Goal: Information Seeking & Learning: Find specific page/section

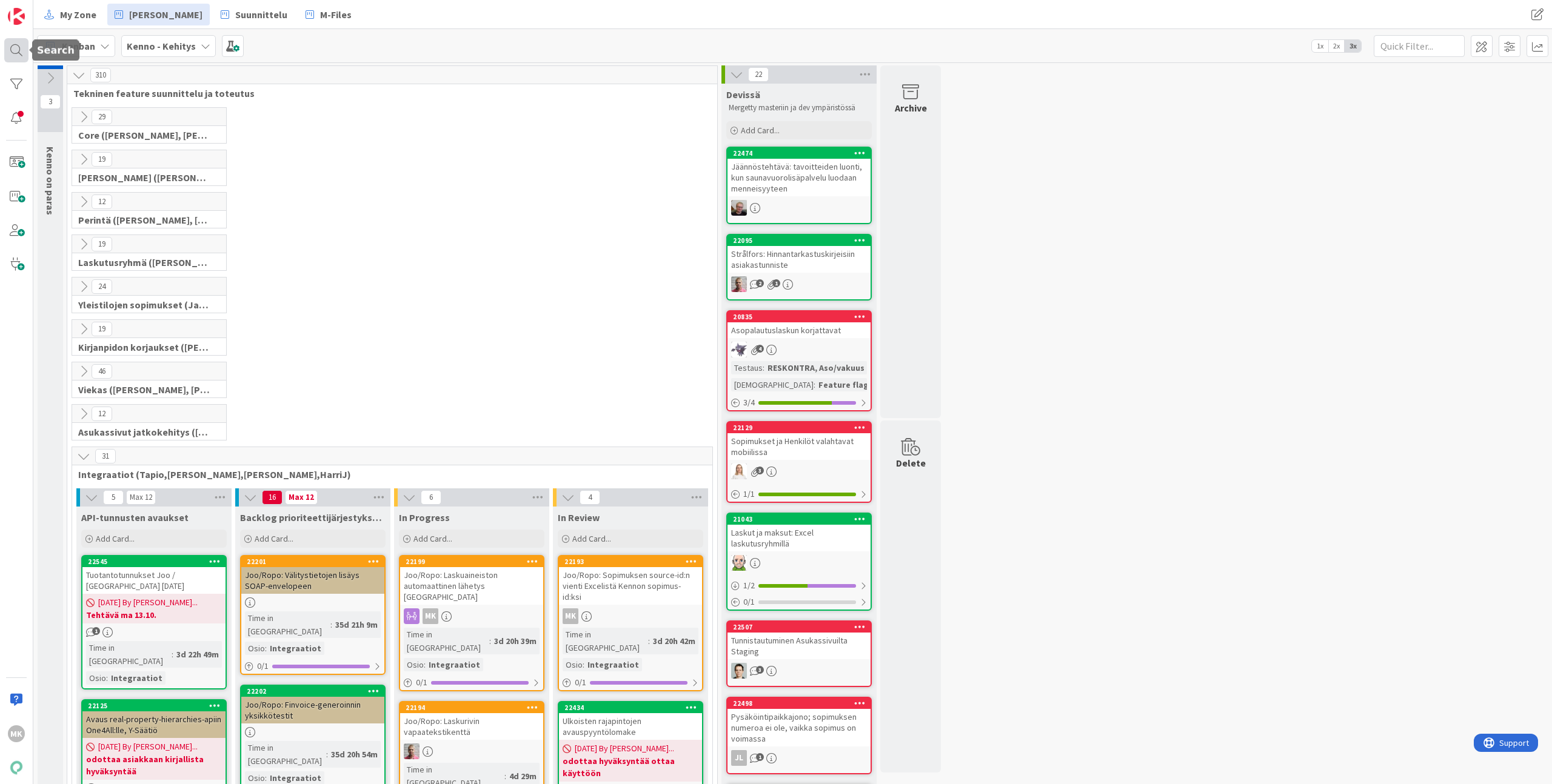
click at [15, 49] on div at bounding box center [16, 50] width 24 height 24
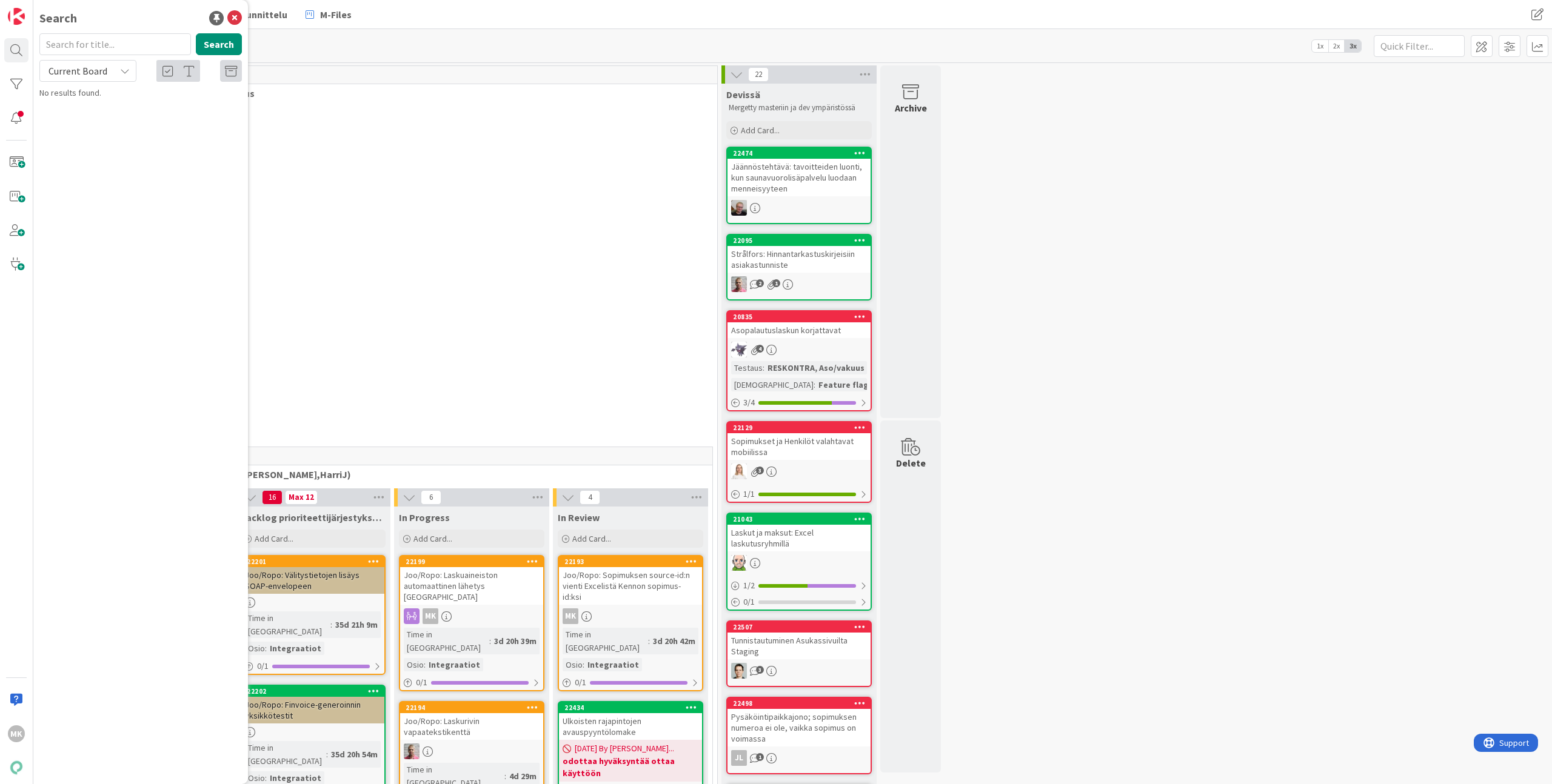
click at [104, 46] on input "text" at bounding box center [115, 44] width 152 height 22
click at [134, 44] on input "text" at bounding box center [115, 44] width 152 height 22
click at [118, 62] on div "Current Board" at bounding box center [88, 71] width 97 height 22
click at [104, 118] on span "All Boards" at bounding box center [109, 121] width 126 height 18
click at [123, 44] on input "text" at bounding box center [115, 44] width 152 height 22
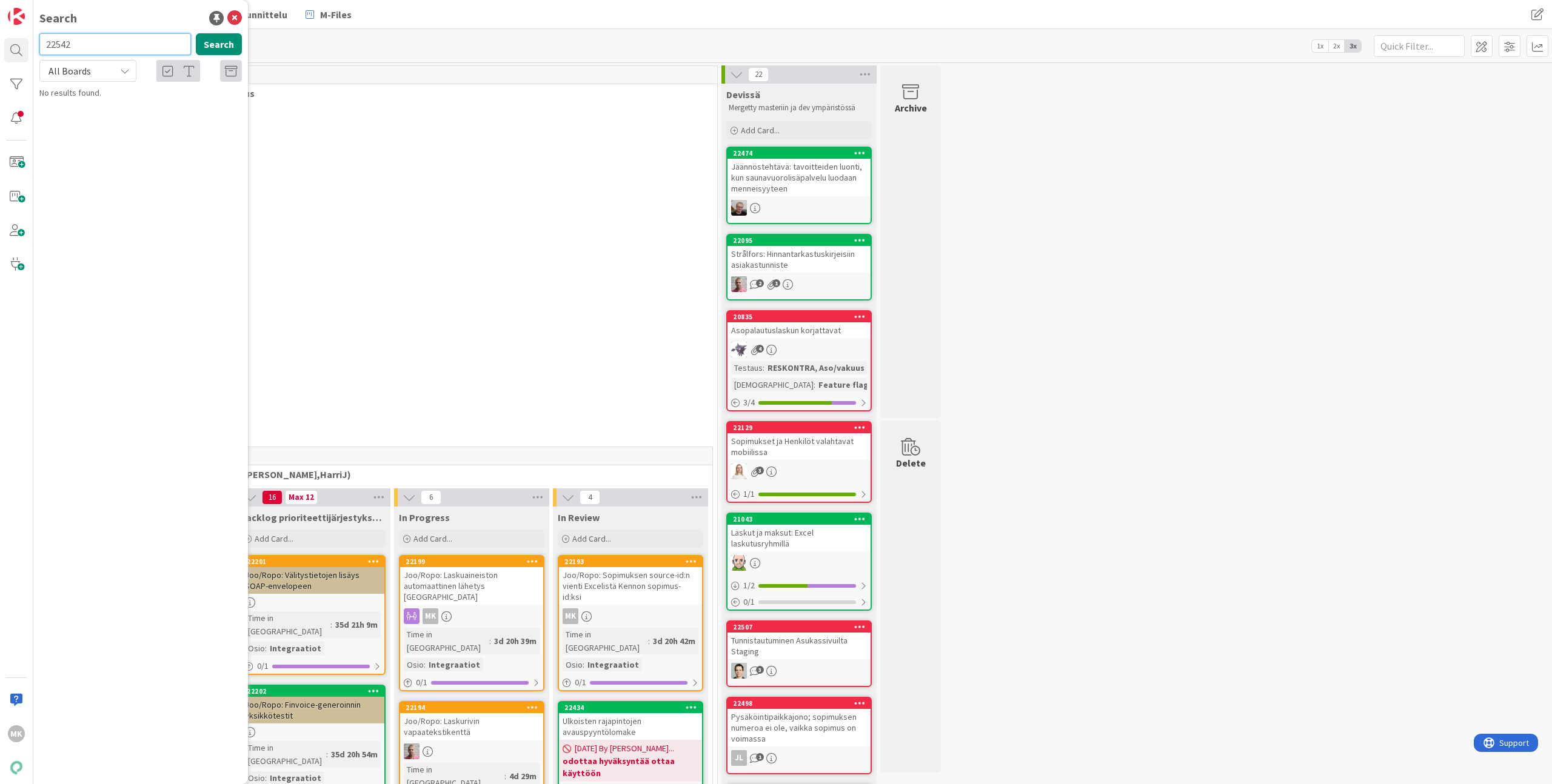
type input "22542"
click at [174, 106] on span "Lisäyksiä reskontran sopimustageihin" at bounding box center [154, 106] width 136 height 11
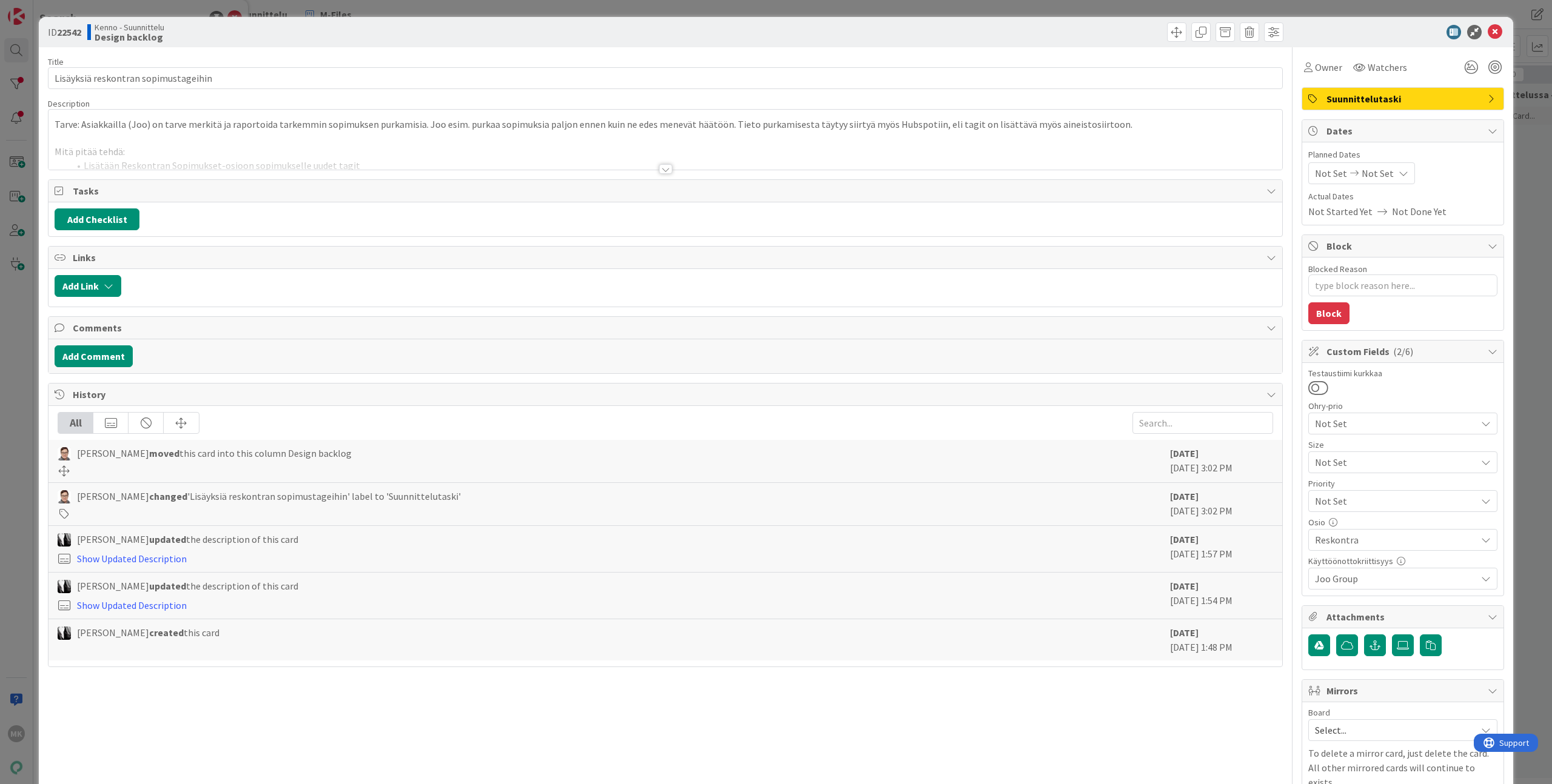
click at [270, 161] on div at bounding box center [665, 154] width 1234 height 31
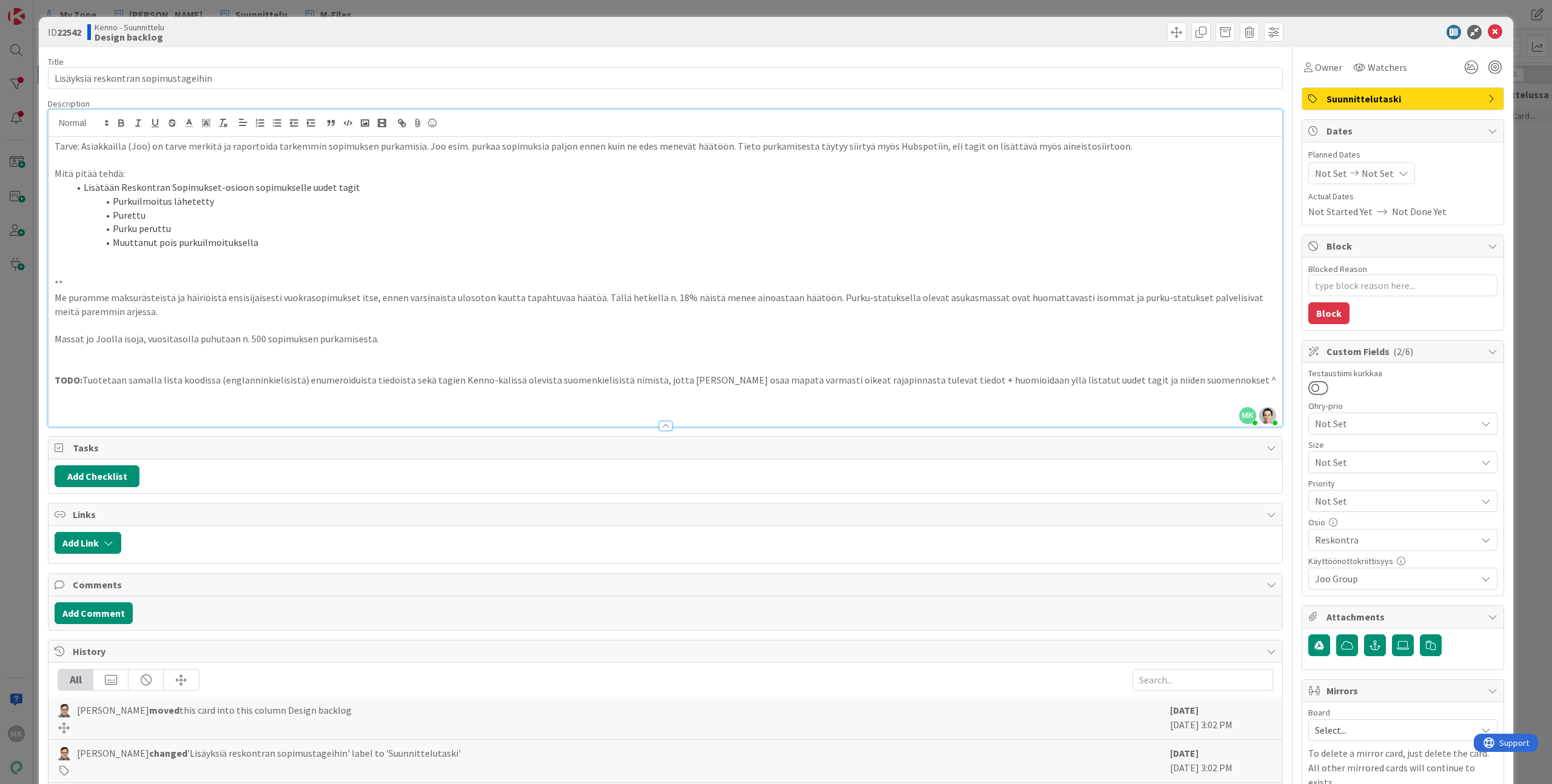
type textarea "x"
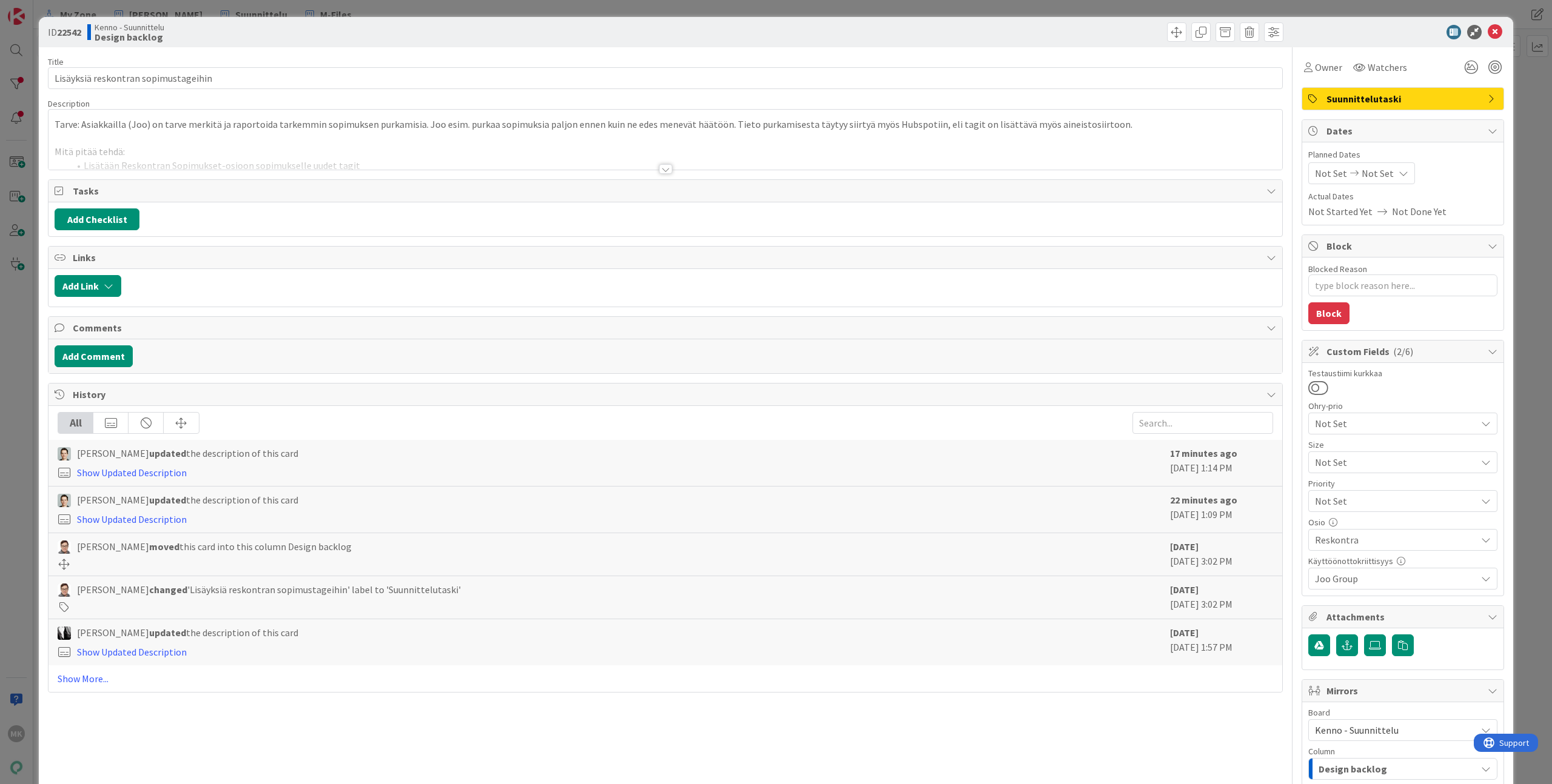
type textarea "x"
click at [284, 3] on div "ID 22542 Kenno - Suunnittelu Design backlog Title 36 / 128 Lisäyksiä reskontran…" at bounding box center [776, 392] width 1552 height 784
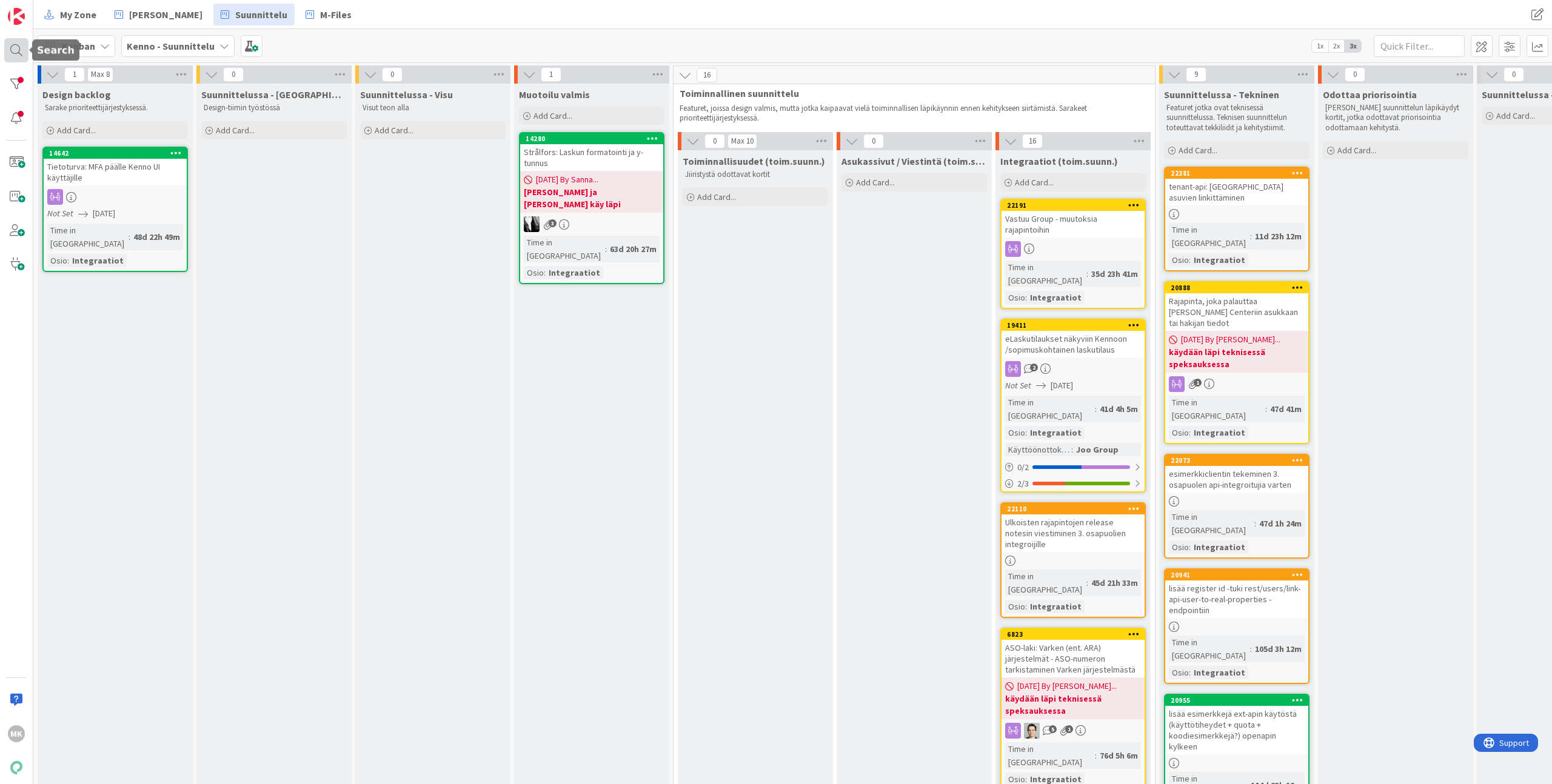
click at [21, 58] on div at bounding box center [16, 50] width 24 height 24
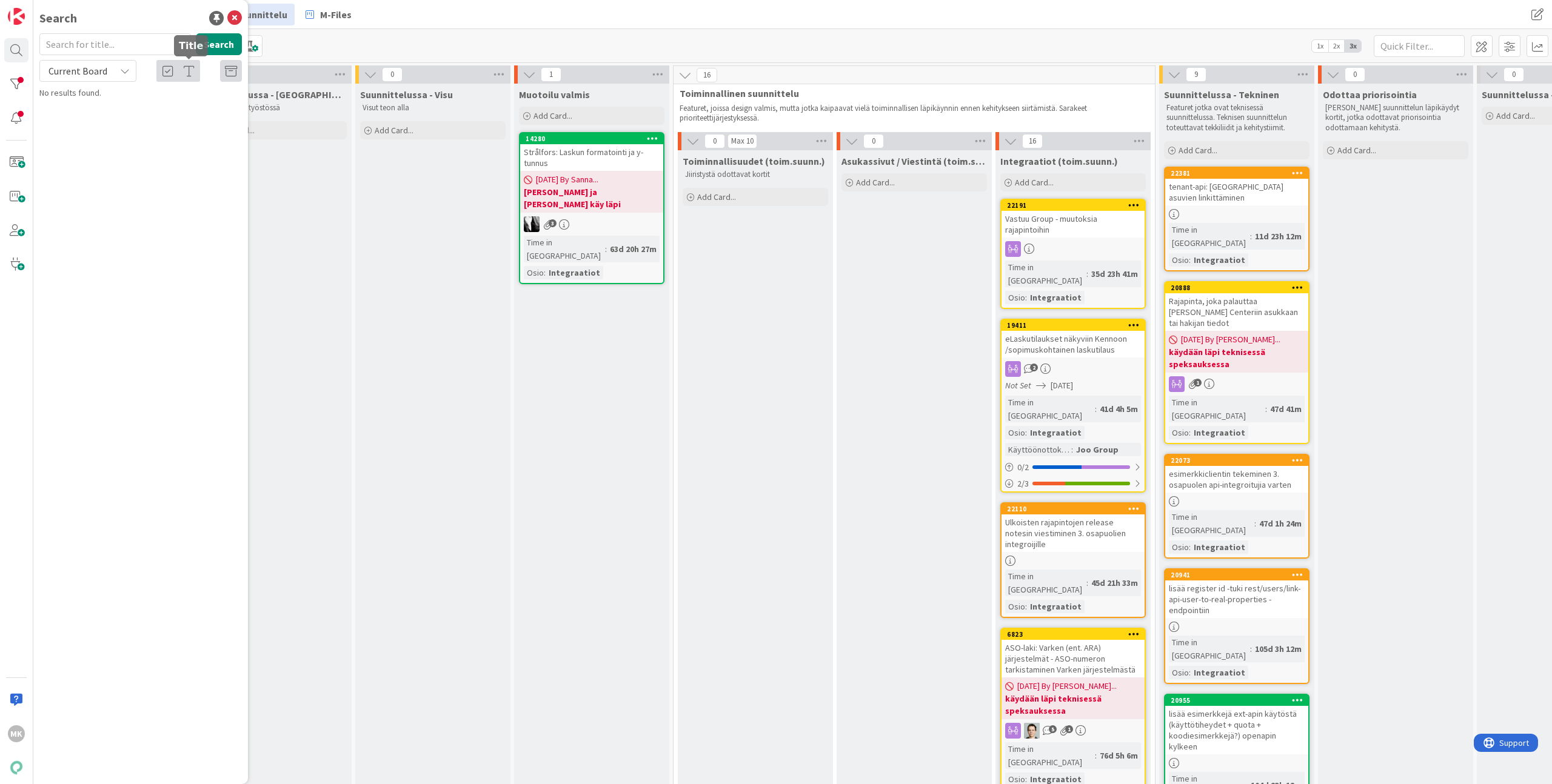
click at [148, 39] on input "text" at bounding box center [115, 44] width 152 height 22
type input "16619"
click at [100, 74] on span "Current Board" at bounding box center [78, 71] width 59 height 12
click at [91, 123] on span "All Boards" at bounding box center [109, 121] width 126 height 18
click at [221, 44] on button "Search" at bounding box center [219, 44] width 46 height 22
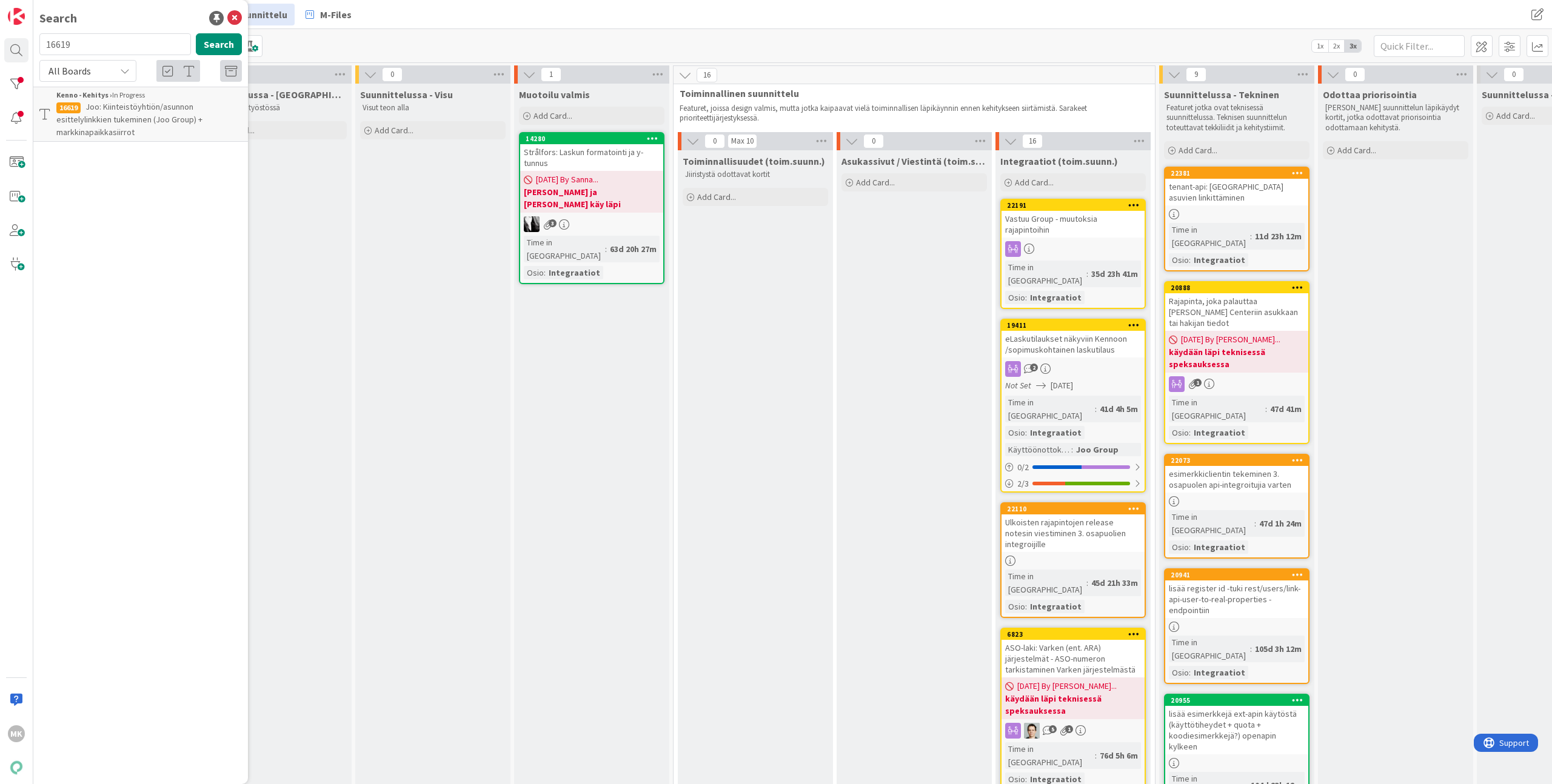
click at [170, 115] on span "Joo: Kiinteistöyhtiön/asunnon esittelylinkkien tukeminen (Joo Group) + markkina…" at bounding box center [129, 120] width 146 height 36
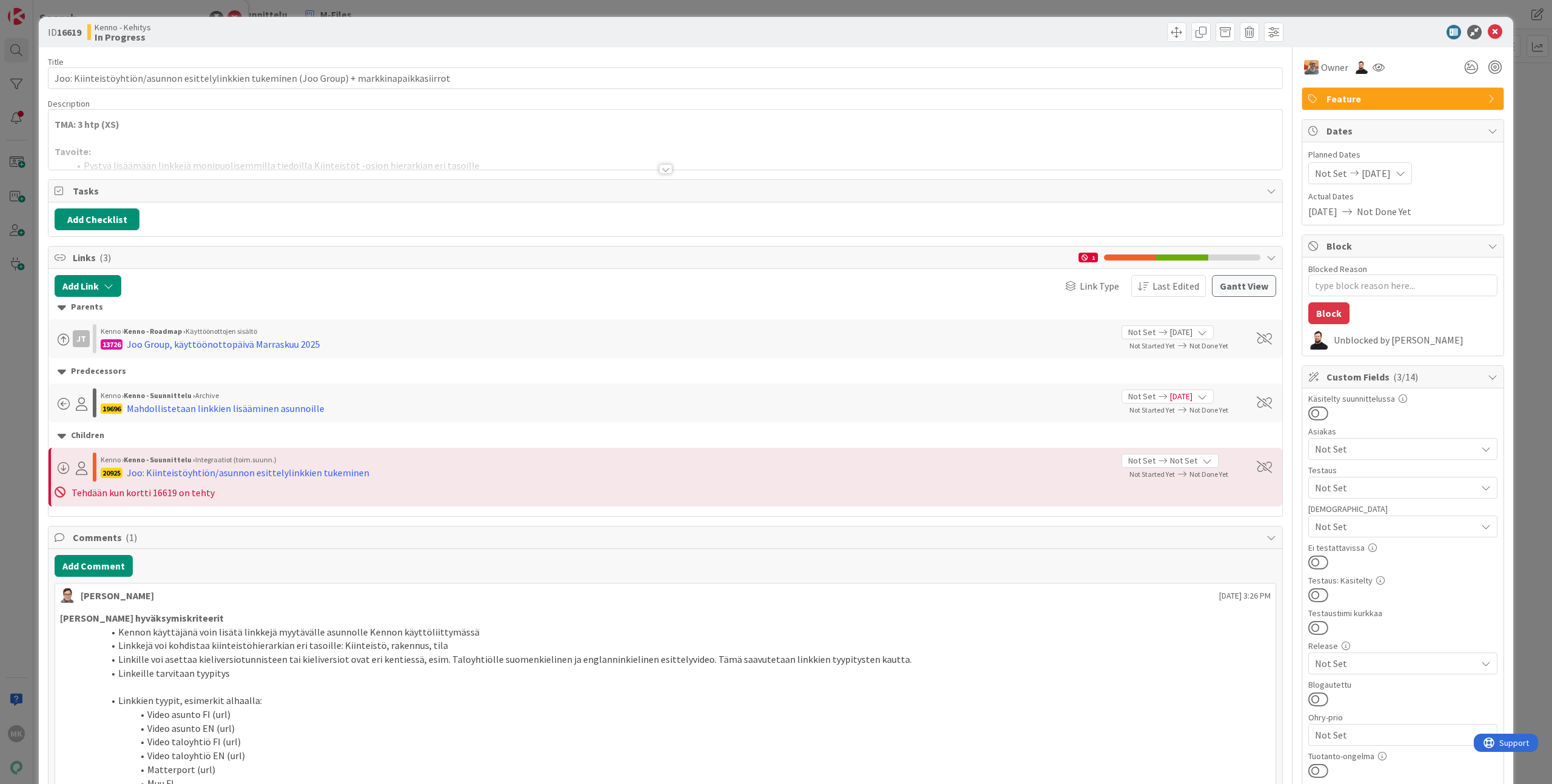
click at [490, 136] on div "TMA: 3 htp (XS) Tavoite: Pystyä lisäämään linkkejä monipuolisemmilla tiedoilla …" at bounding box center [665, 140] width 1234 height 60
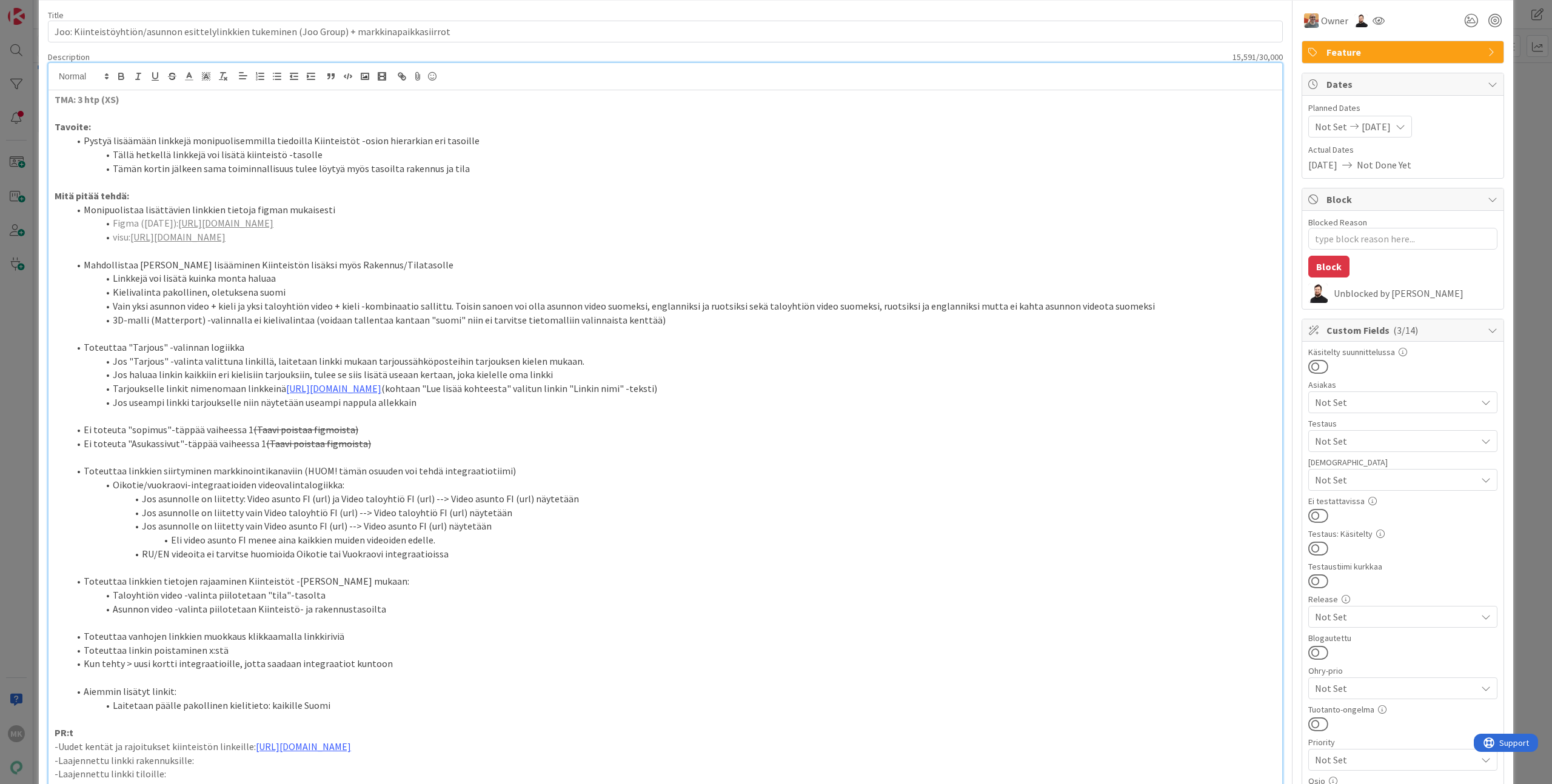
scroll to position [54, 0]
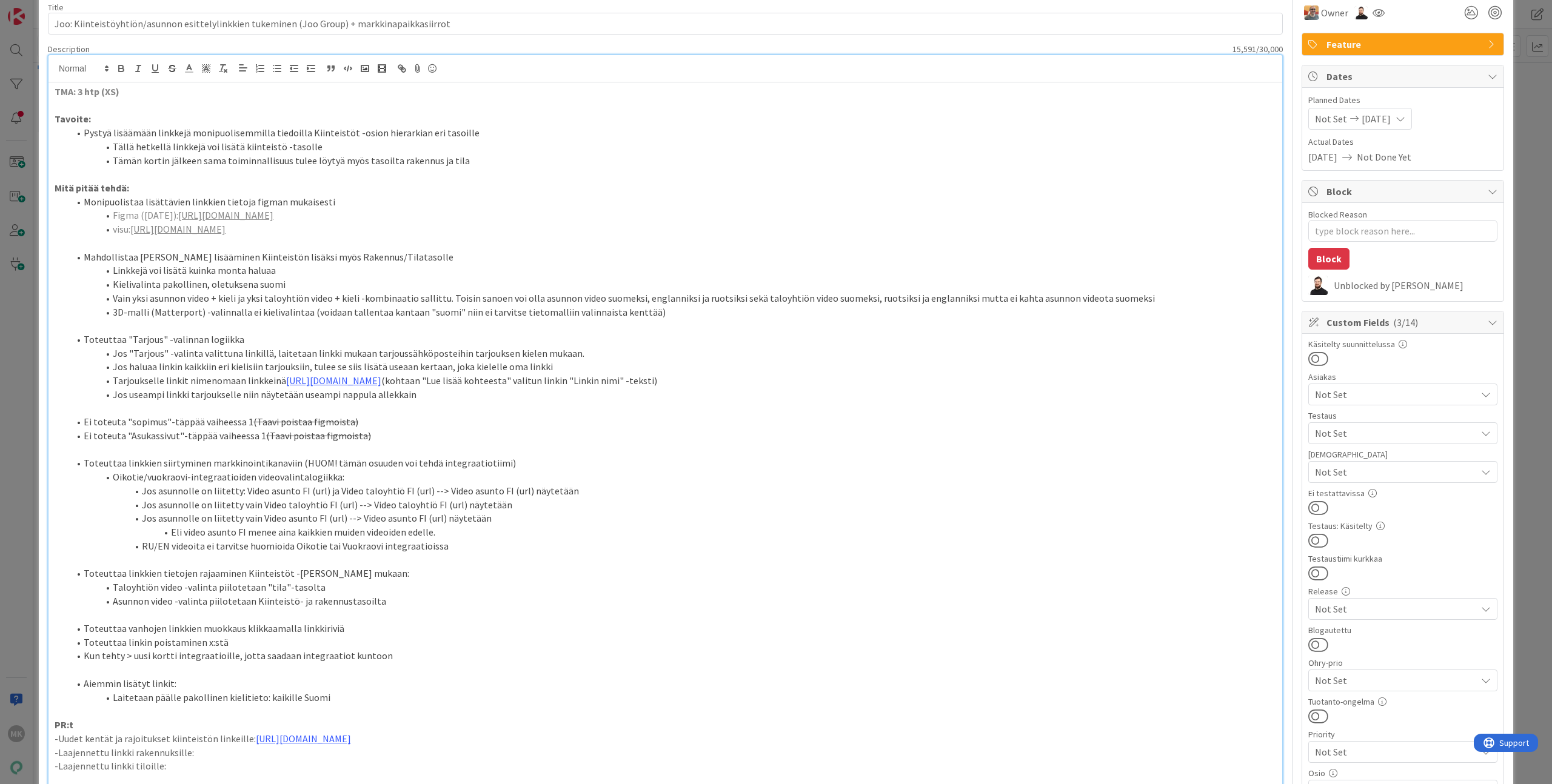
click at [731, 457] on p at bounding box center [666, 450] width 1222 height 14
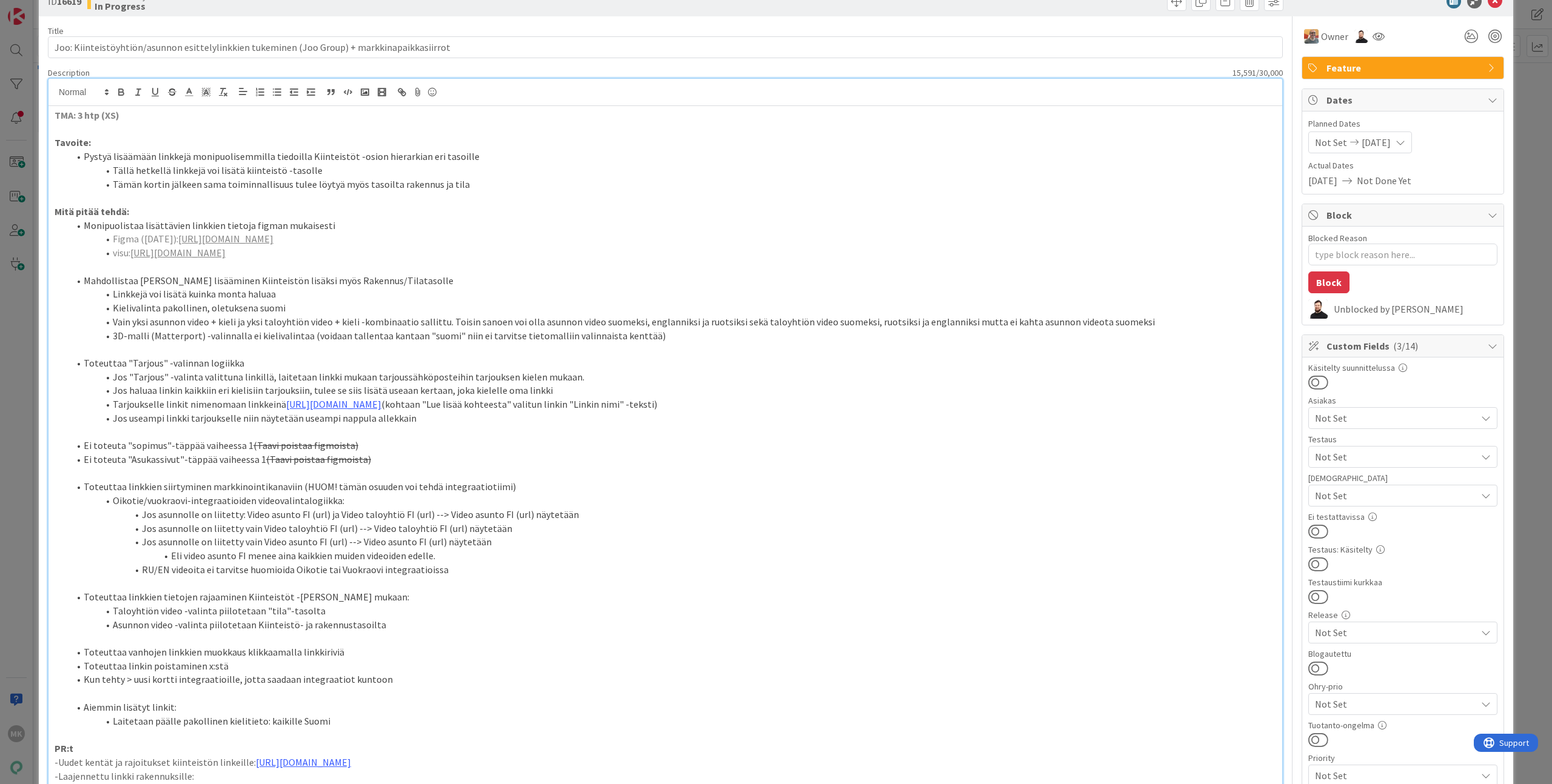
scroll to position [23, 0]
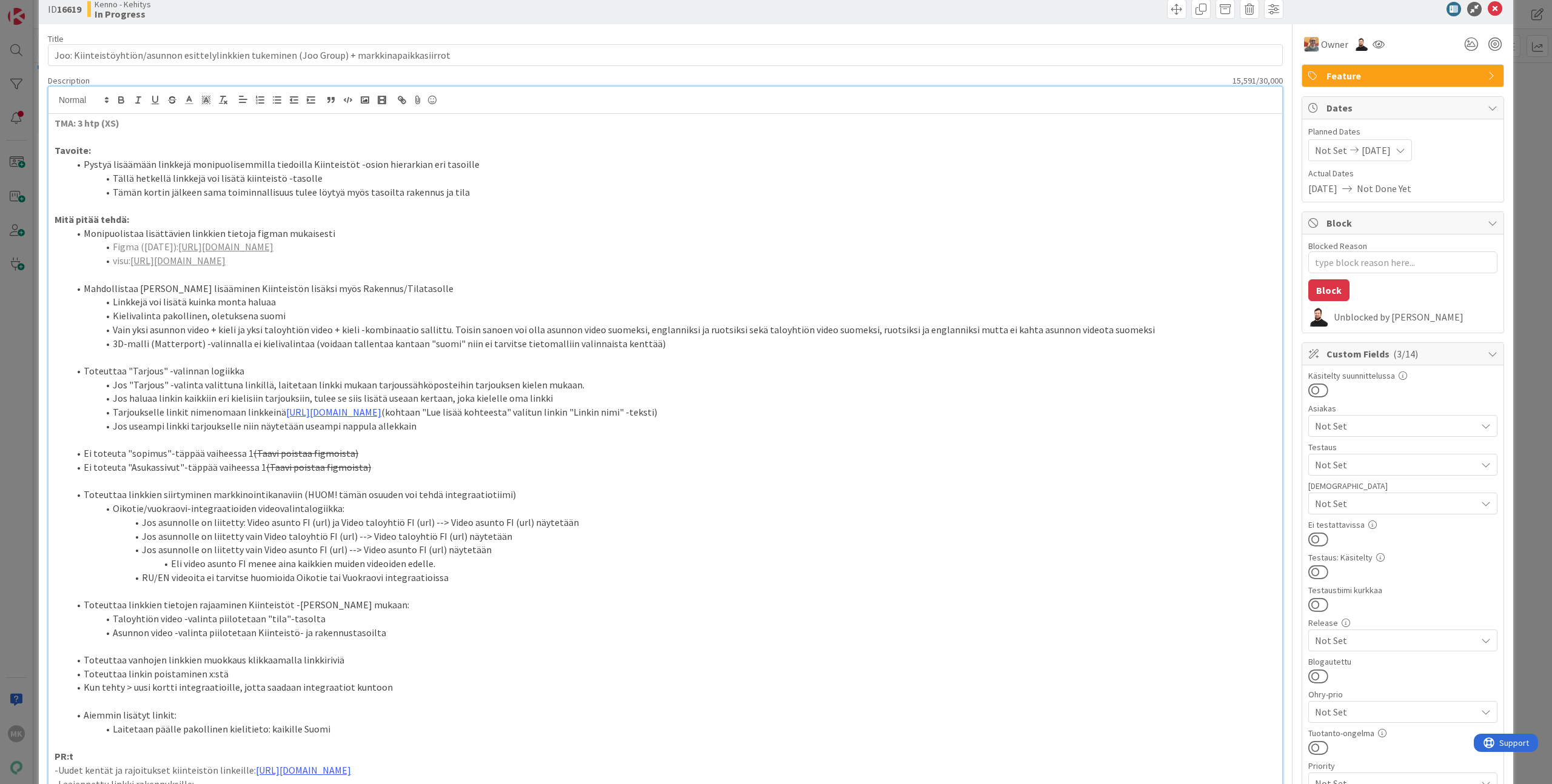
click at [430, 516] on li "Oikotie/vuokraovi-integraatioiden videovalintalogiikka:" at bounding box center [672, 509] width 1207 height 14
click at [327, 489] on p at bounding box center [666, 481] width 1222 height 14
click at [507, 502] on li "Toteuttaa linkkien siirtyminen markkinointikanaviin (HUOM! tämän osuuden voi te…" at bounding box center [672, 495] width 1207 height 14
click at [509, 489] on p at bounding box center [666, 481] width 1222 height 14
click at [501, 447] on p at bounding box center [666, 440] width 1222 height 14
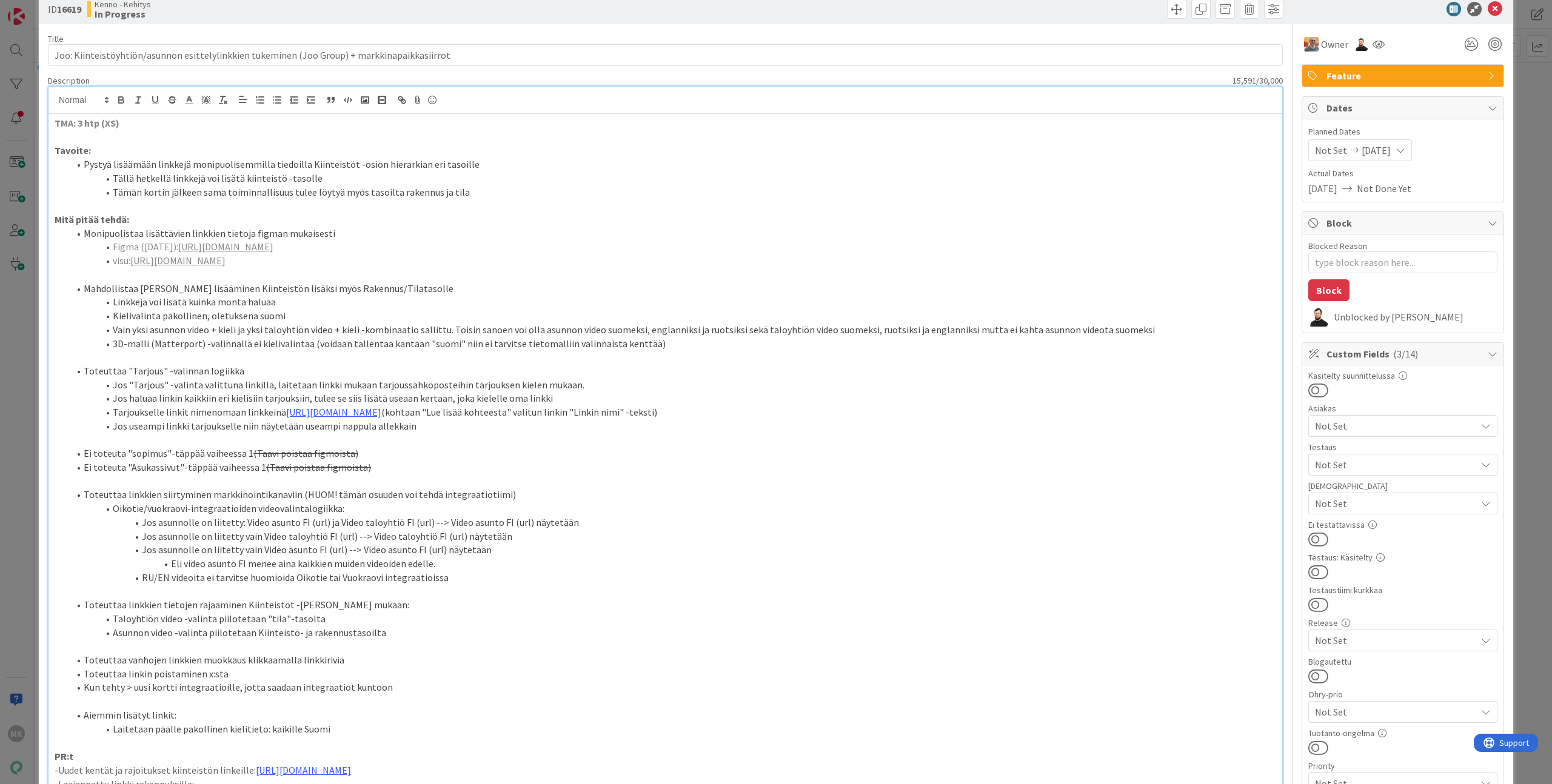
click at [516, 489] on p at bounding box center [666, 481] width 1222 height 14
click at [510, 447] on p at bounding box center [666, 440] width 1222 height 14
click at [553, 489] on p at bounding box center [666, 481] width 1222 height 14
click at [406, 447] on p at bounding box center [666, 440] width 1222 height 14
click at [360, 489] on p at bounding box center [666, 481] width 1222 height 14
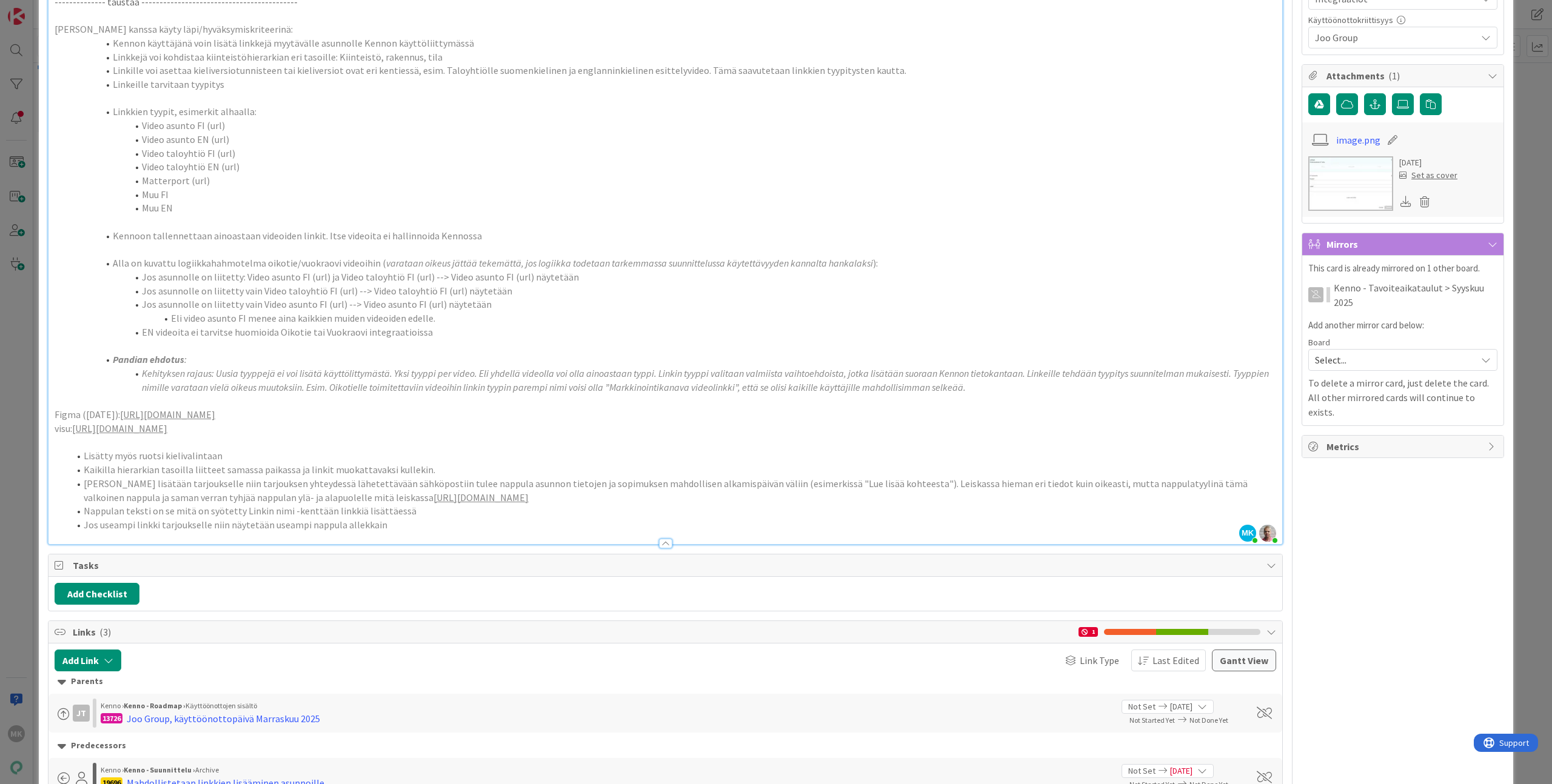
scroll to position [663, 0]
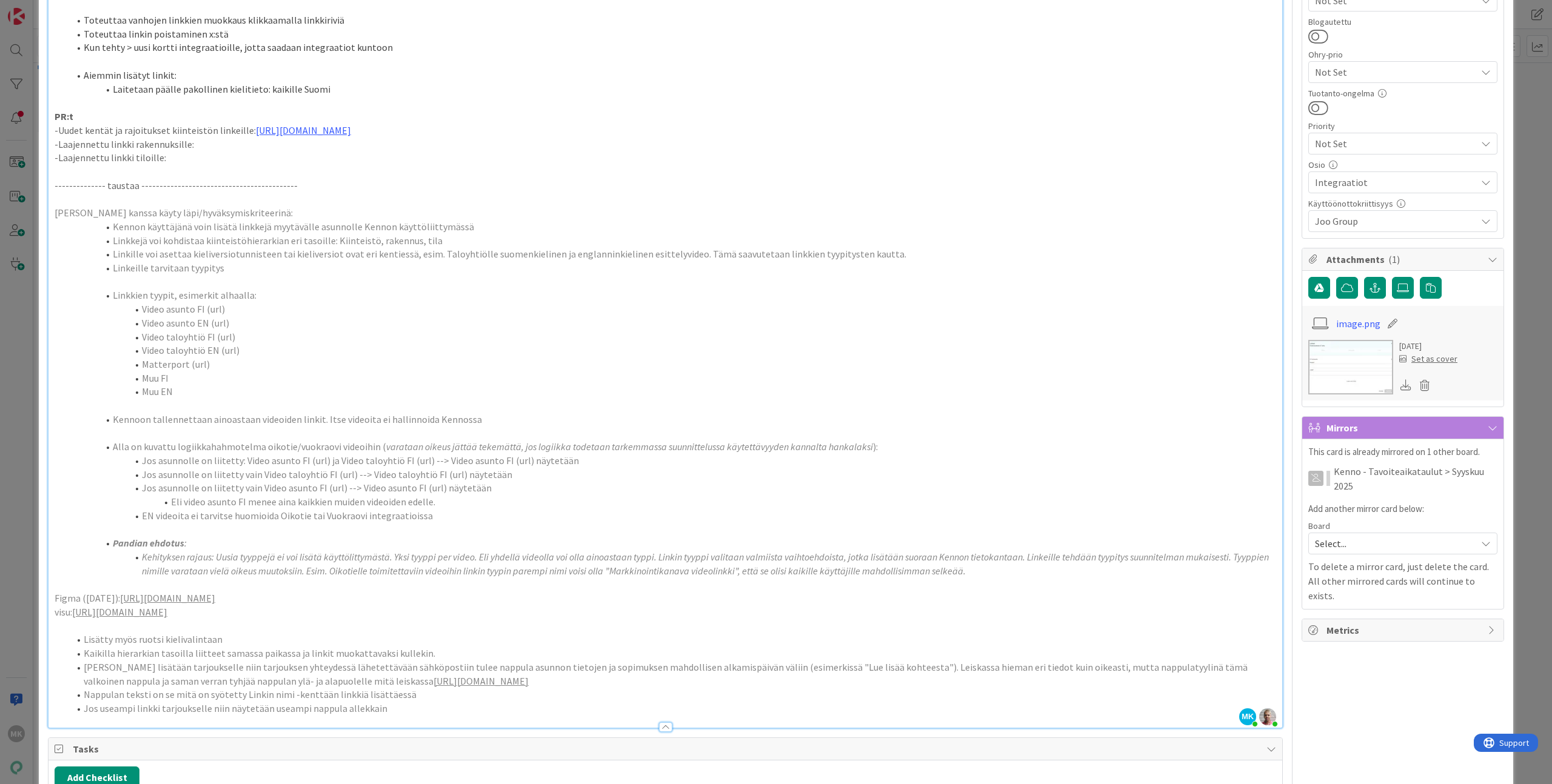
click at [510, 523] on li "EN videoita ei tarvitse huomioida Oikotie tai Vuokraovi integraatioissa" at bounding box center [672, 516] width 1207 height 14
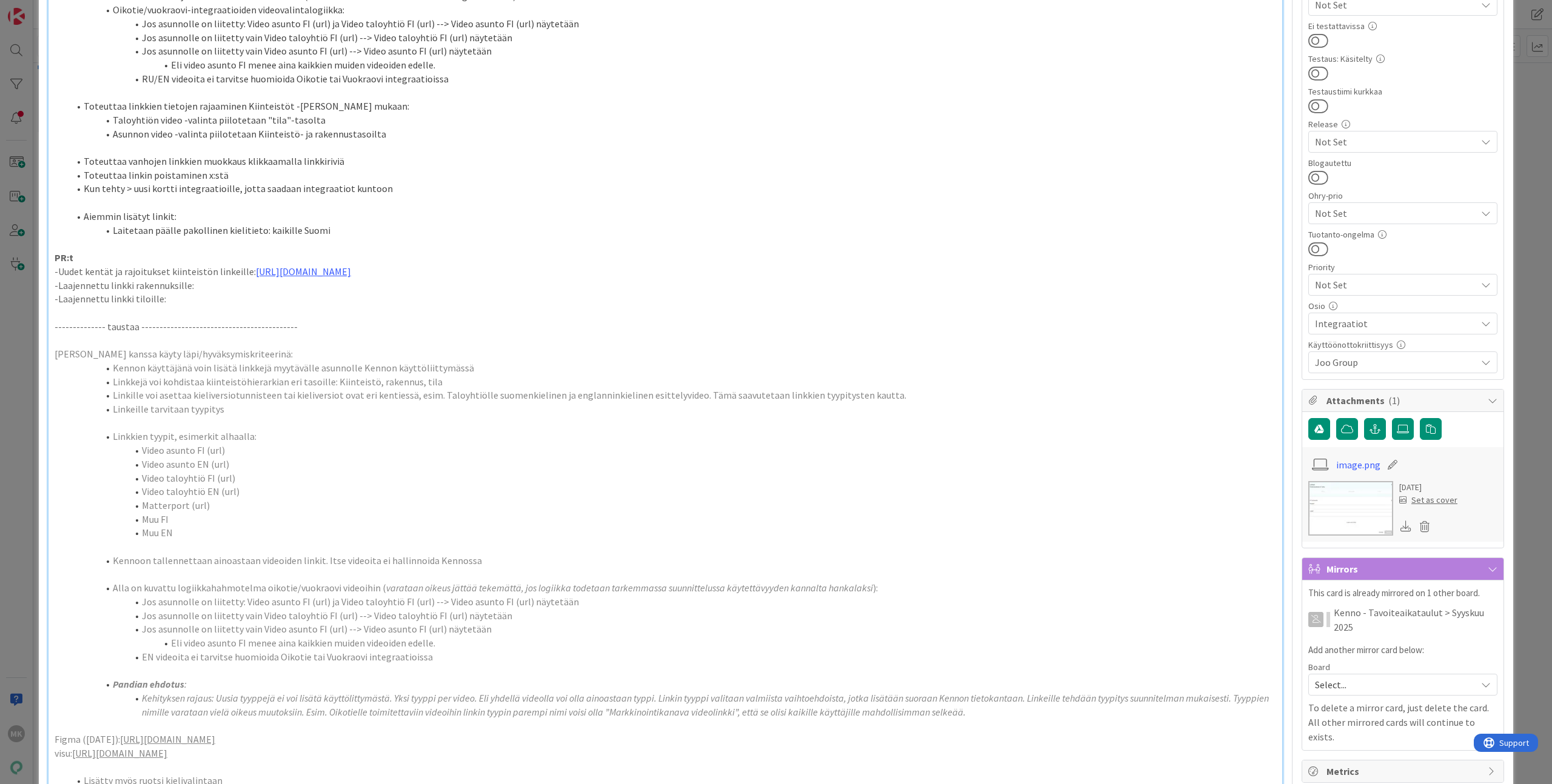
scroll to position [464, 0]
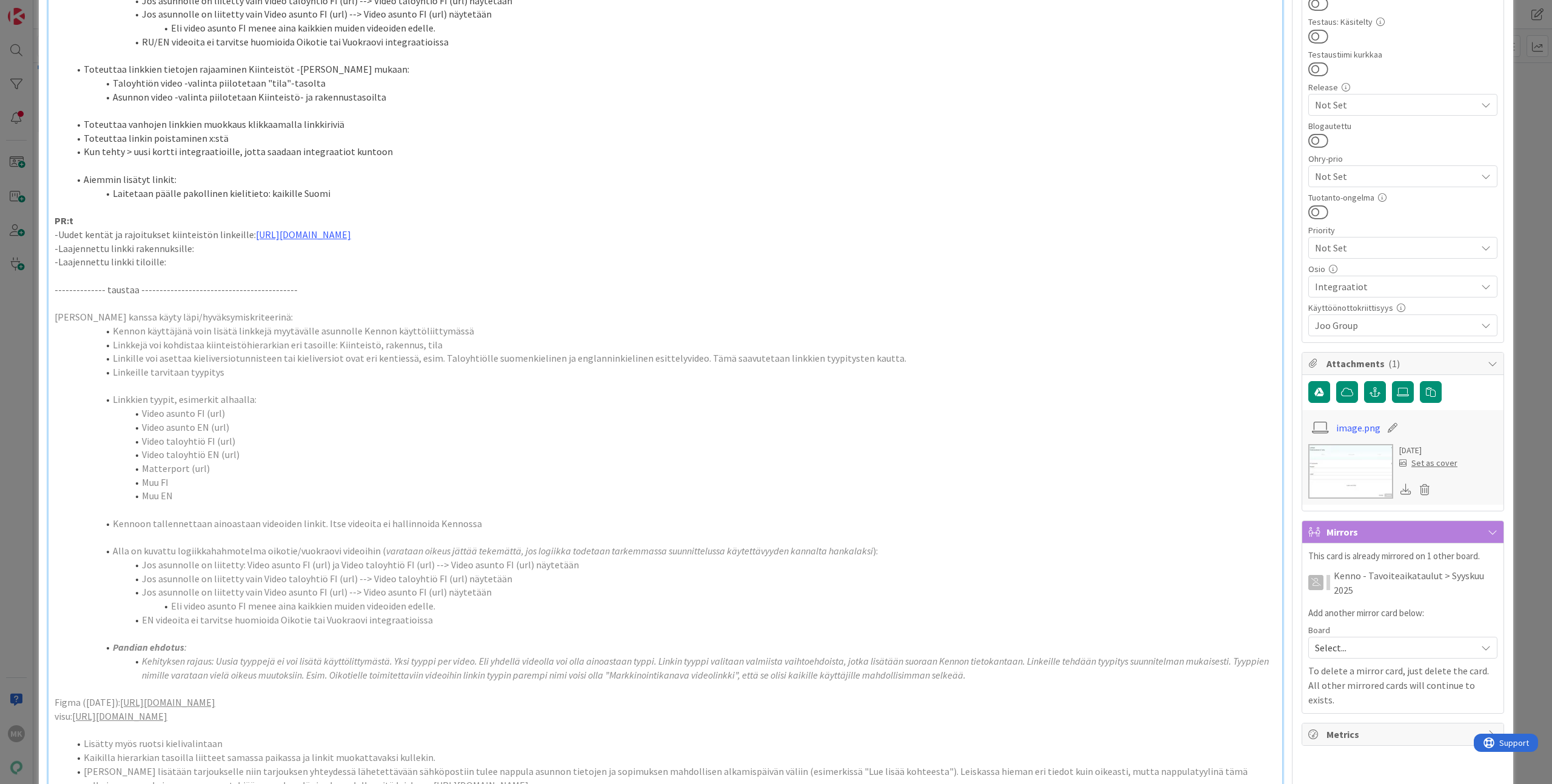
scroll to position [0, 0]
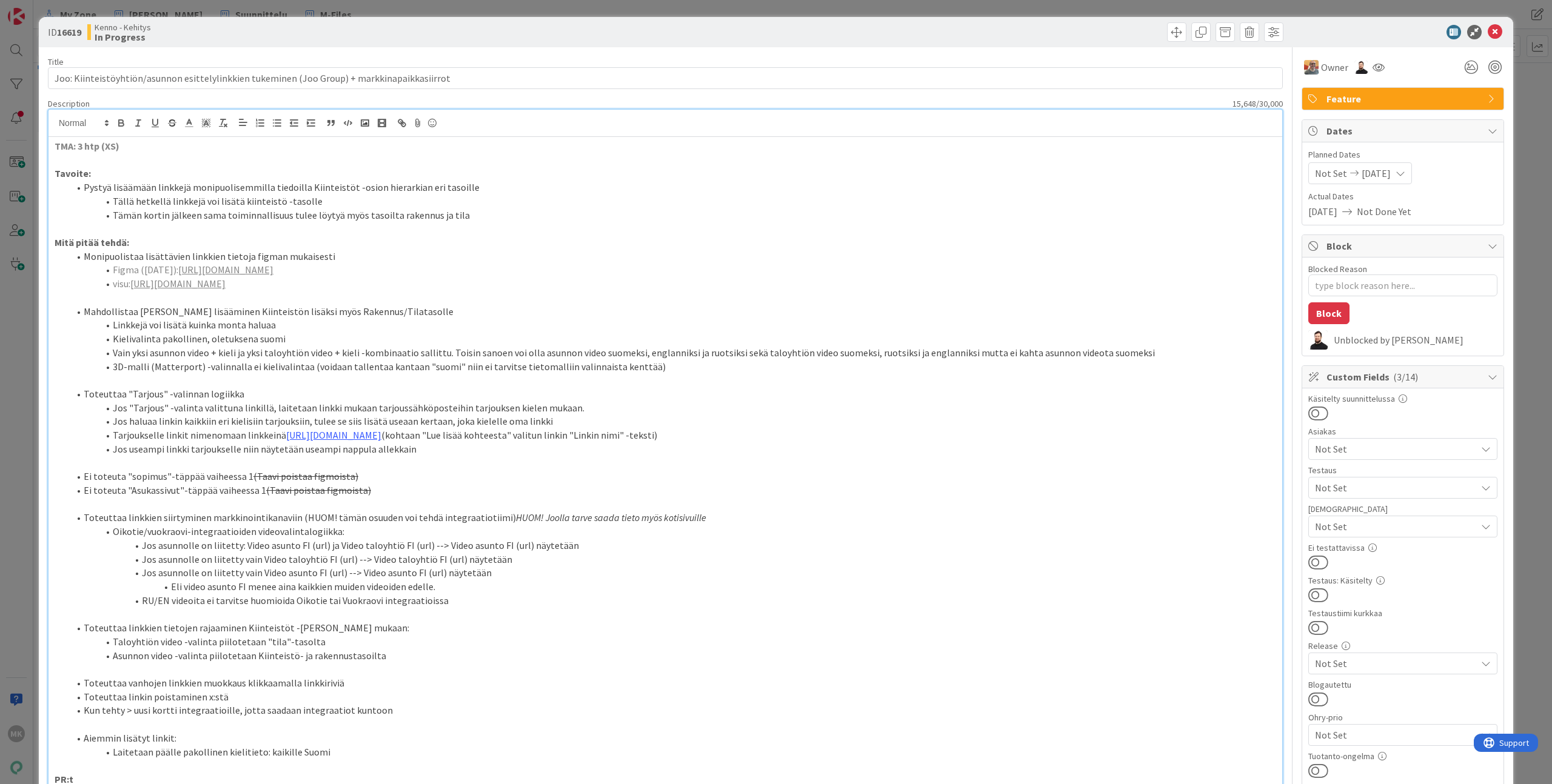
type textarea "x"
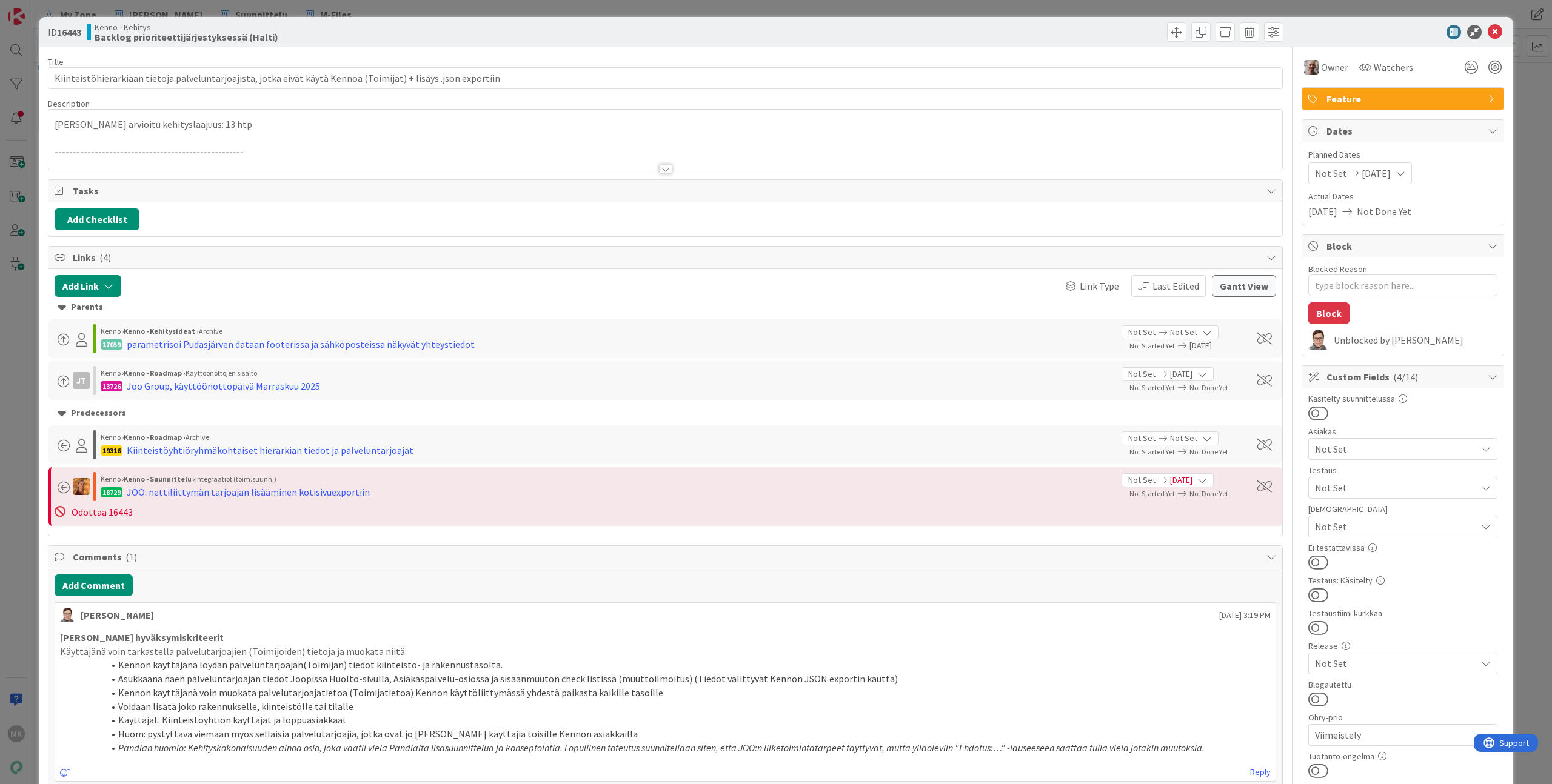
click at [486, 168] on div at bounding box center [665, 154] width 1234 height 31
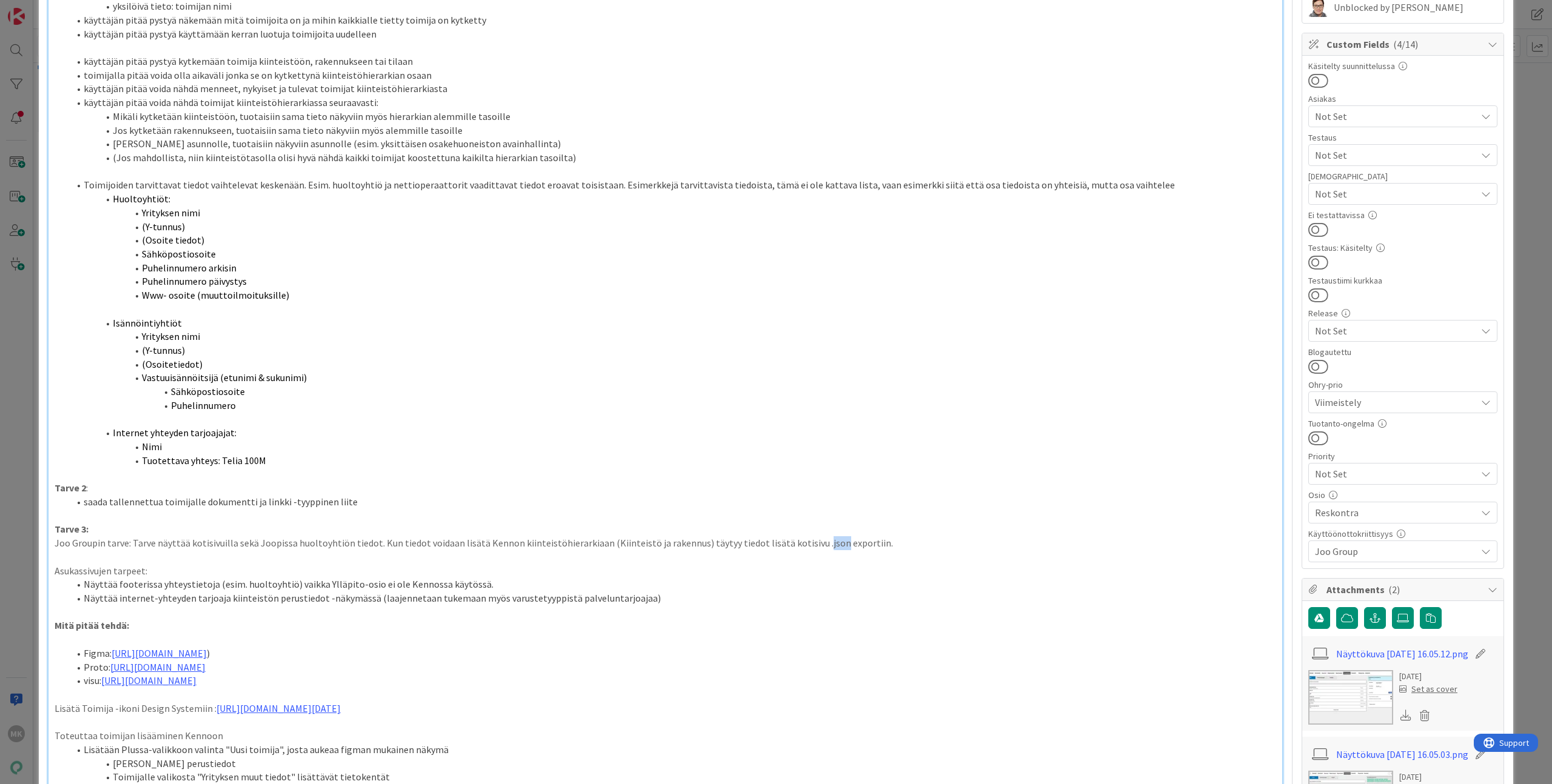
scroll to position [695, 0]
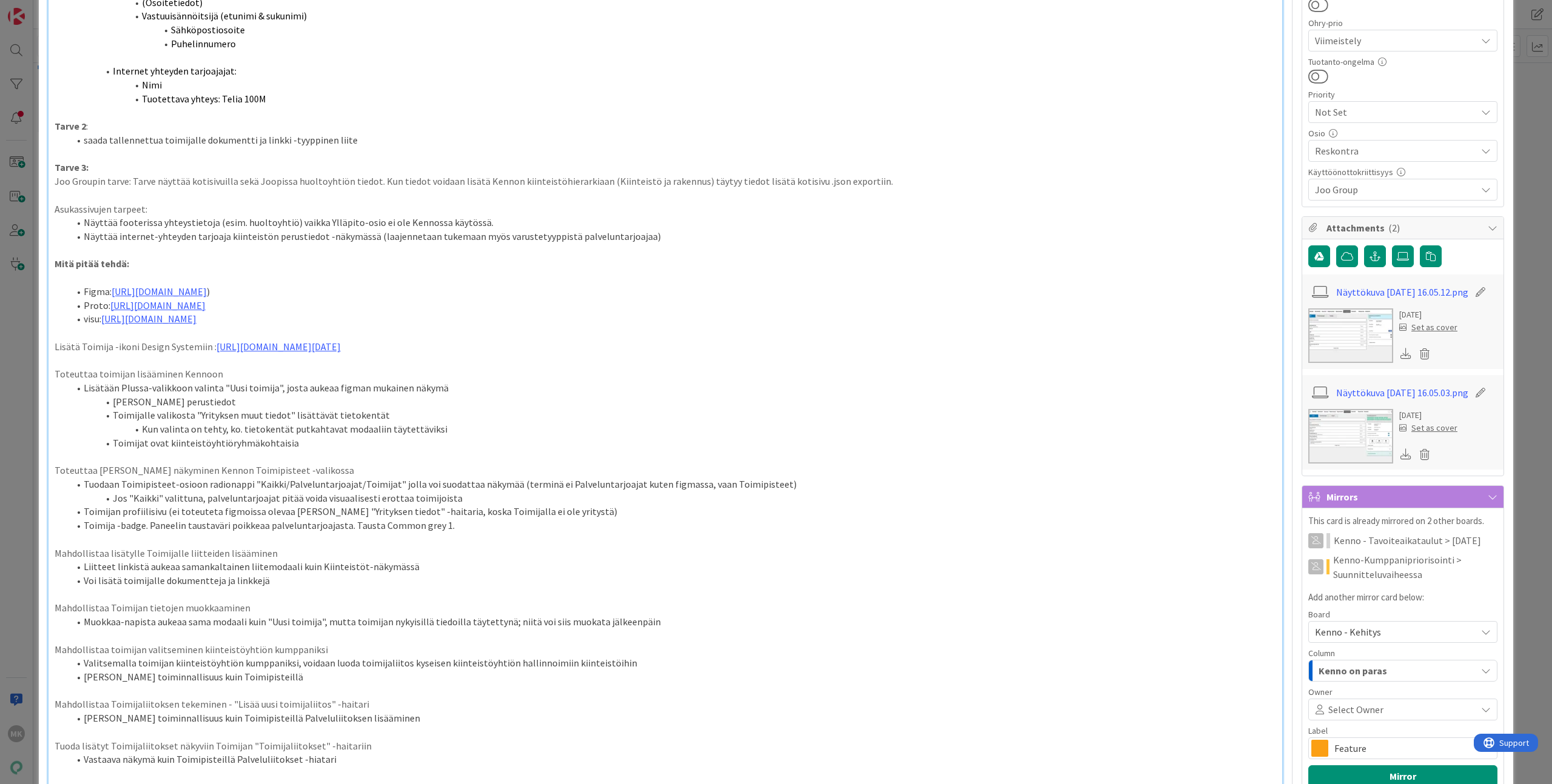
click at [1281, 280] on div "Title 111 / 128 Kiinteistöhierarkiaan tietoja palveluntarjoajista, jotka eivät …" at bounding box center [776, 688] width 1456 height 2669
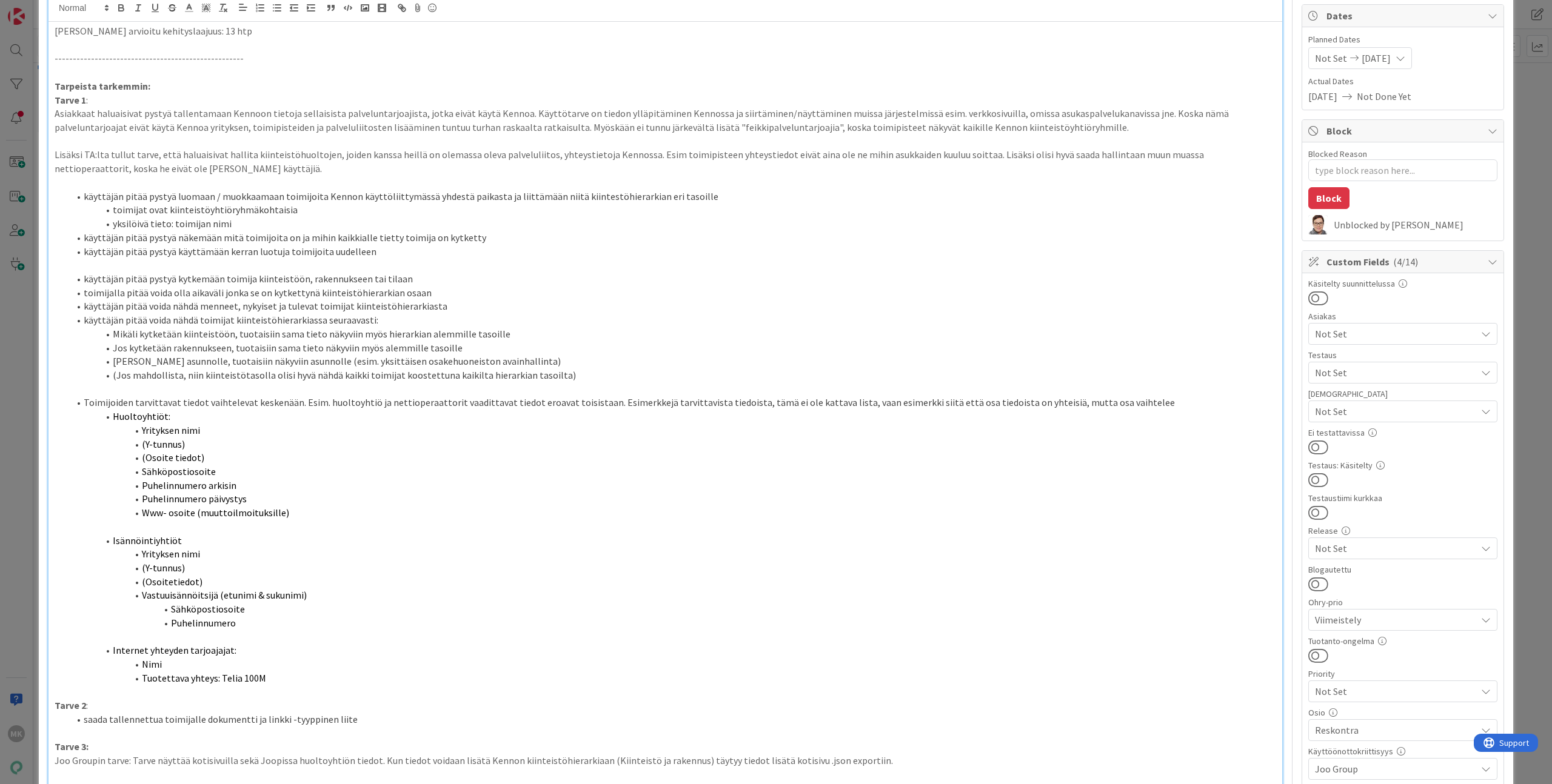
scroll to position [0, 0]
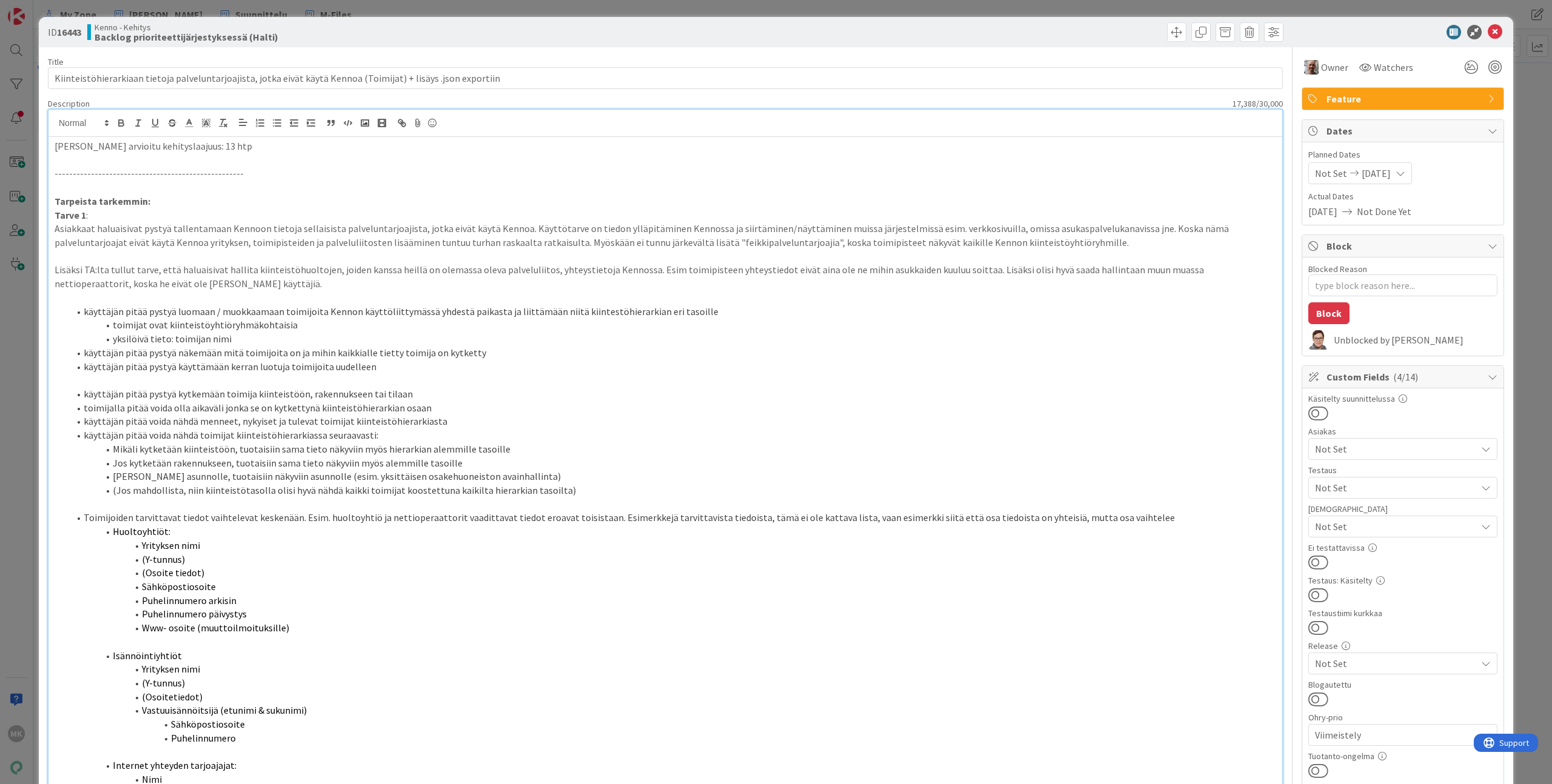
click at [248, 30] on span "Kenno - Kehitys" at bounding box center [186, 27] width 183 height 9
click at [241, 34] on b "Backlog prioriteettijärjestyksessä (Halti)" at bounding box center [186, 36] width 183 height 9
copy b
click at [302, 34] on div "Kenno - Kehitys Backlog prioriteettijärjestyksessä (Halti)" at bounding box center [374, 32] width 575 height 19
type textarea "x"
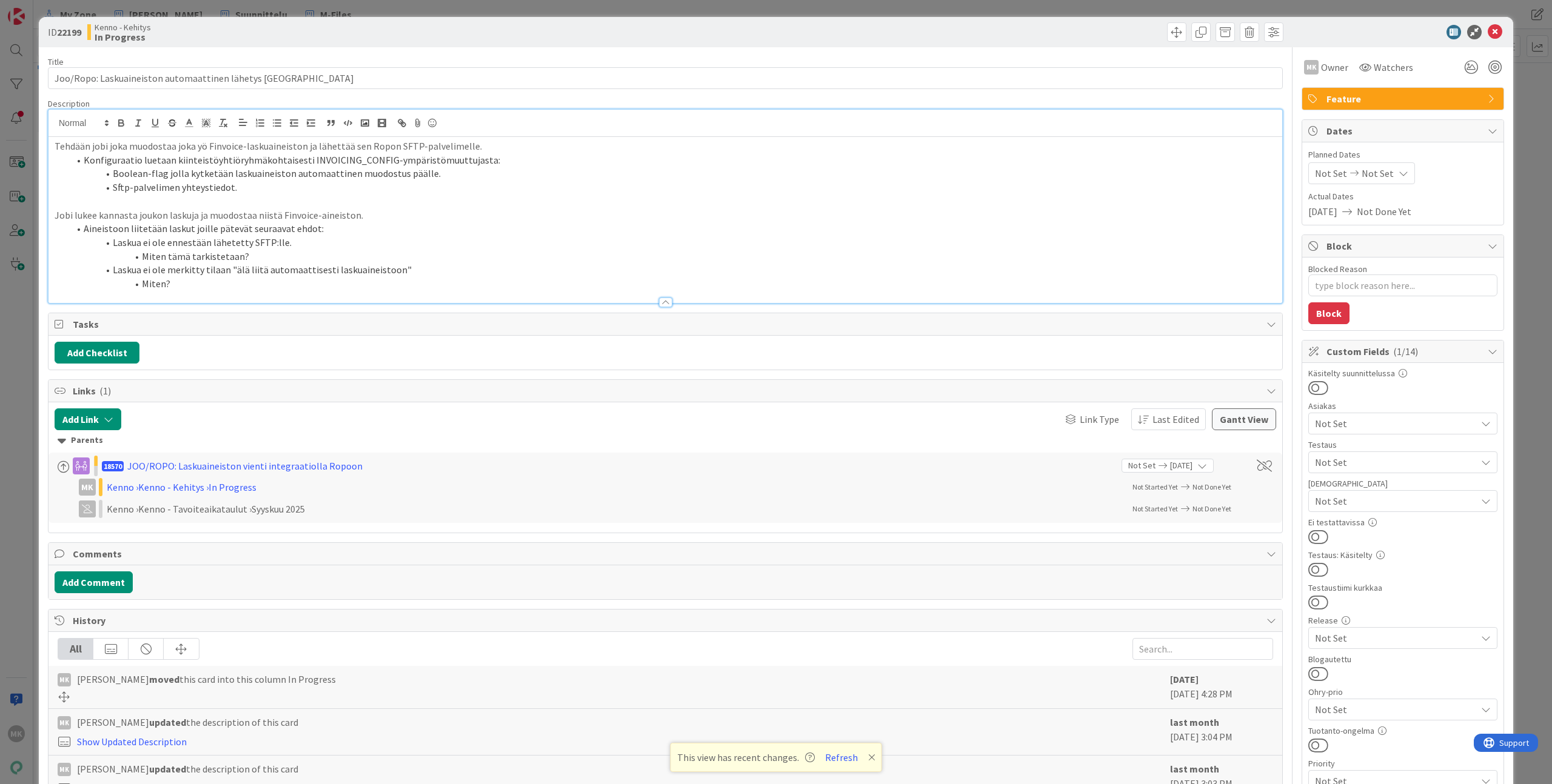
type textarea "x"
